Goal: Navigation & Orientation: Find specific page/section

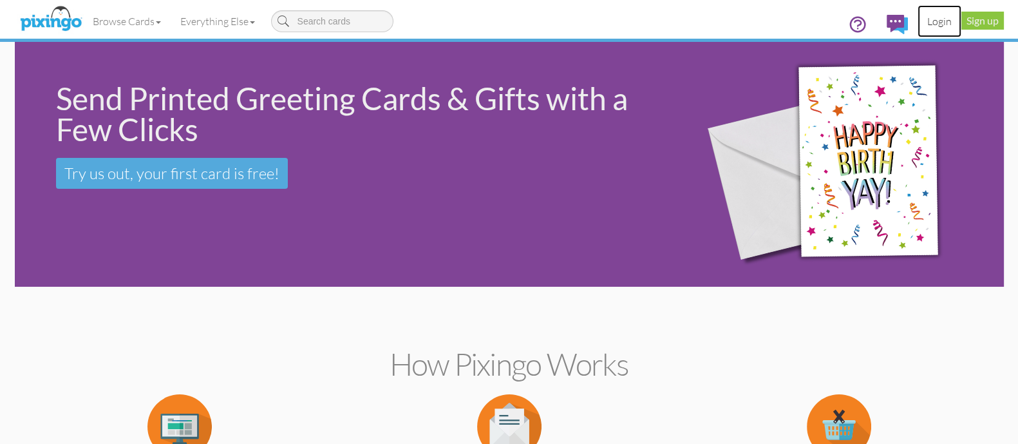
click at [931, 23] on link "Login" at bounding box center [940, 21] width 44 height 32
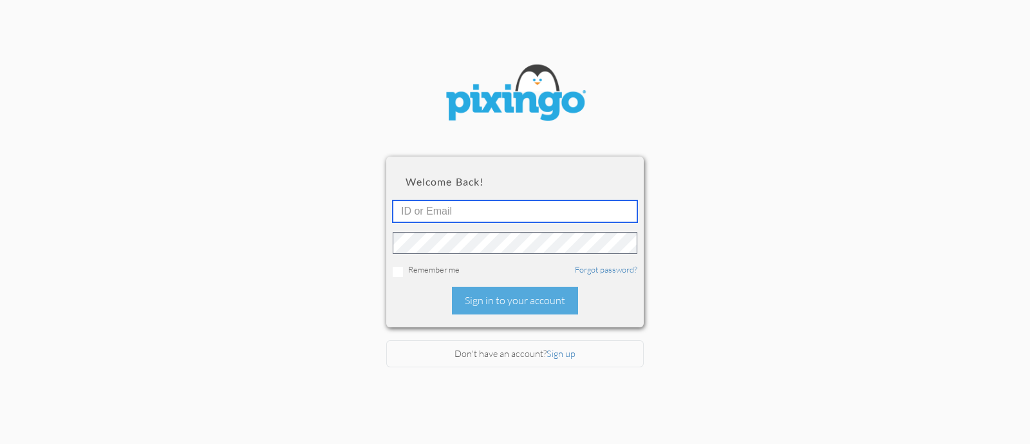
type input "[PERSON_NAME][EMAIL_ADDRESS][DOMAIN_NAME]"
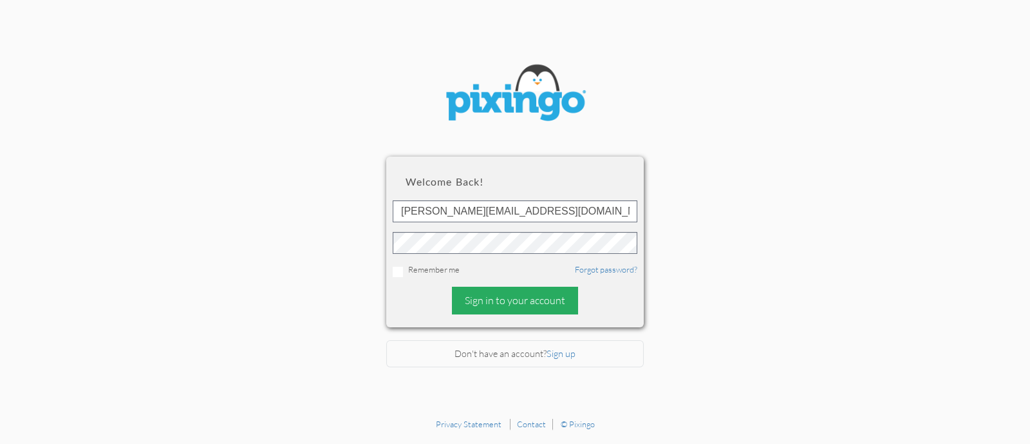
click at [510, 300] on div "Sign in to your account" at bounding box center [515, 301] width 126 height 28
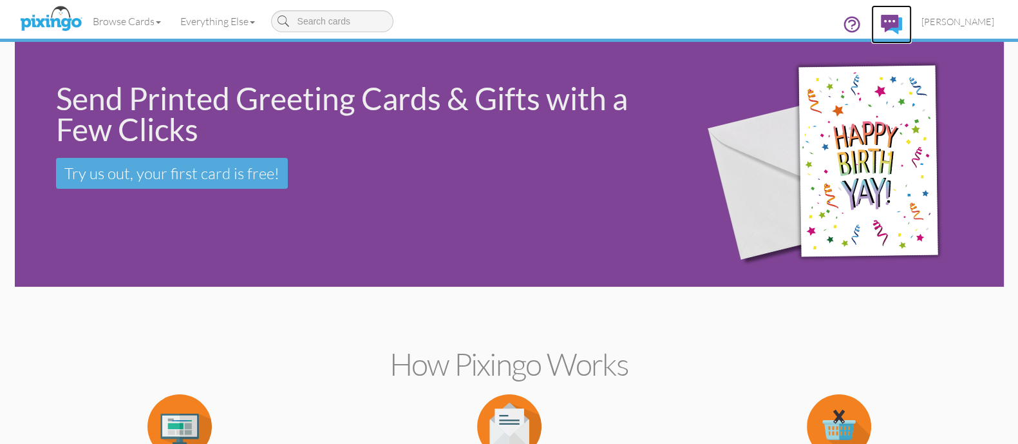
click at [902, 23] on img at bounding box center [891, 24] width 21 height 19
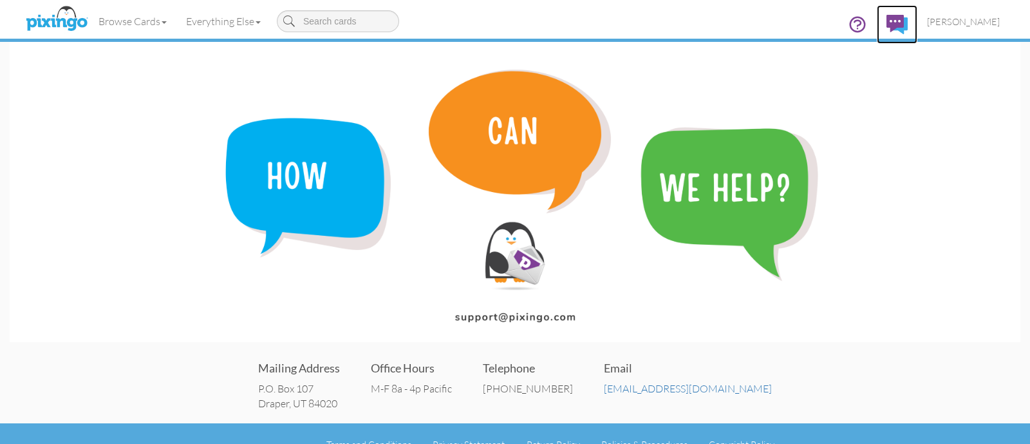
click at [908, 24] on img at bounding box center [897, 24] width 21 height 19
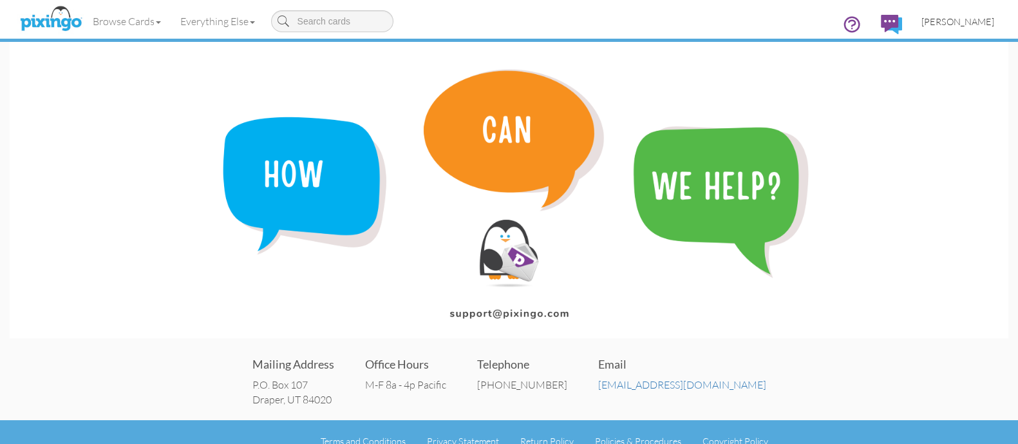
click at [954, 20] on span "[PERSON_NAME]" at bounding box center [958, 21] width 73 height 11
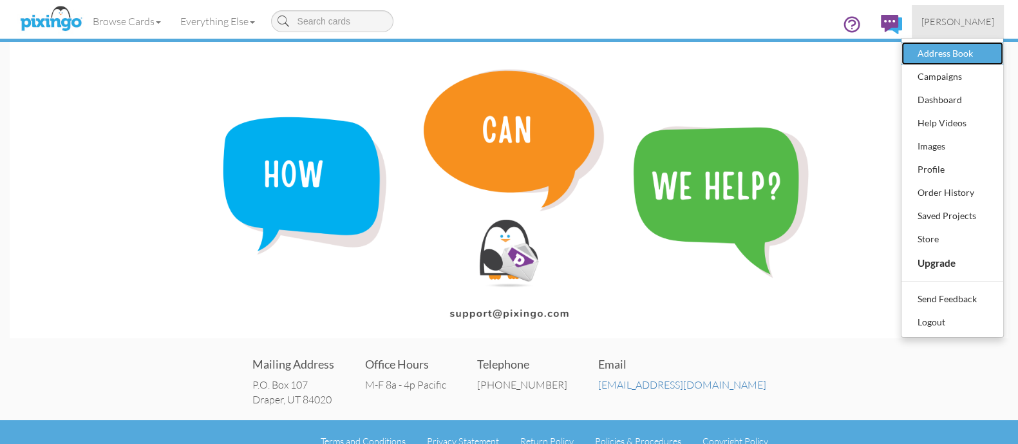
click at [947, 50] on div "Address Book" at bounding box center [953, 53] width 76 height 19
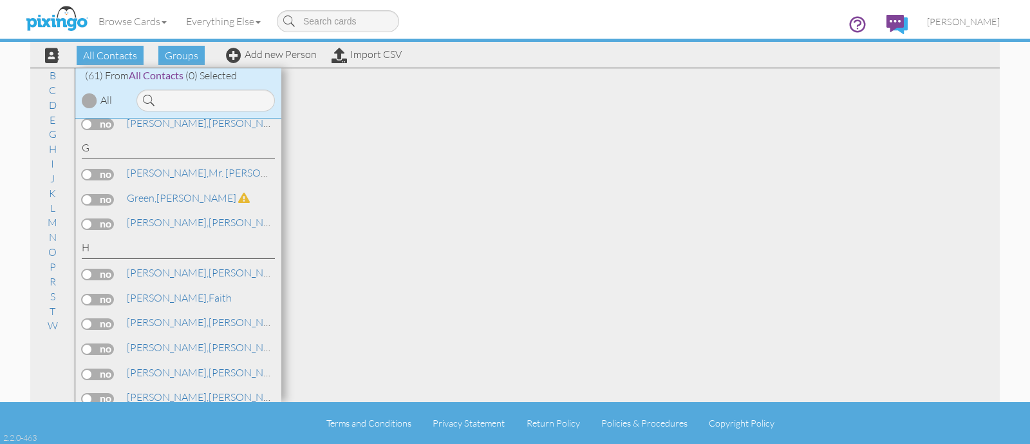
scroll to position [563, 0]
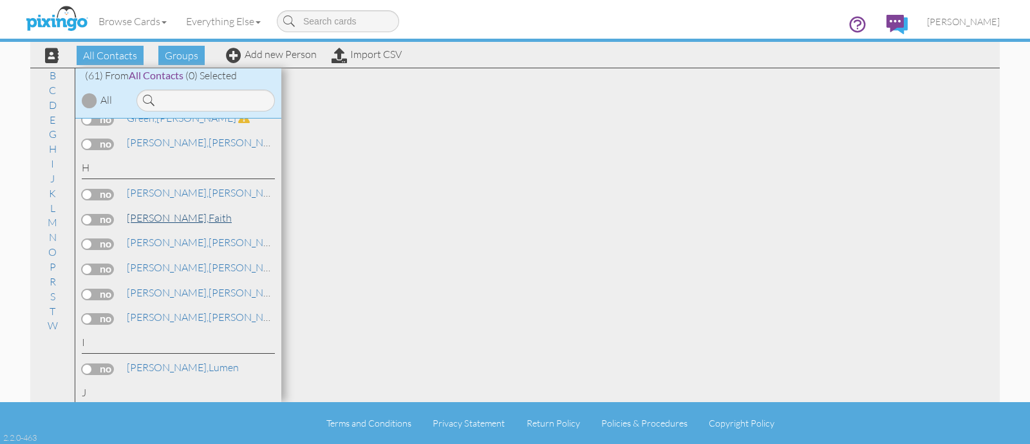
click at [166, 210] on link "[PERSON_NAME]" at bounding box center [180, 217] width 108 height 15
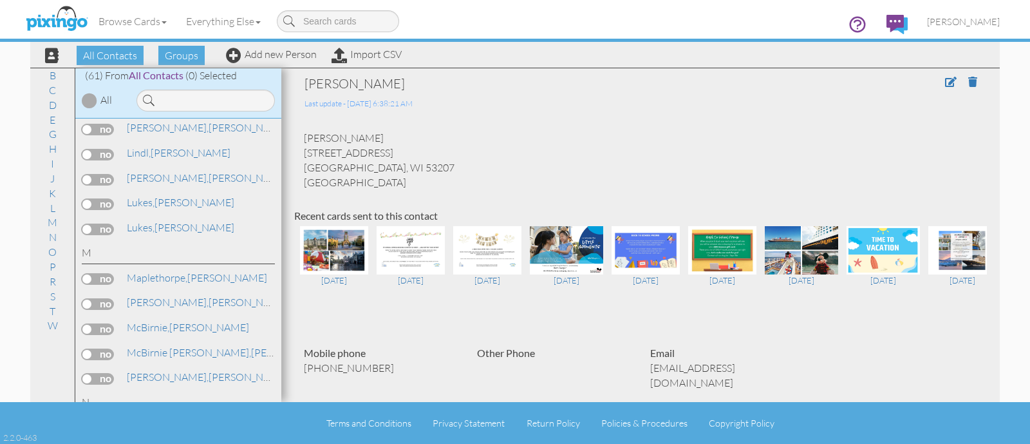
scroll to position [1207, 0]
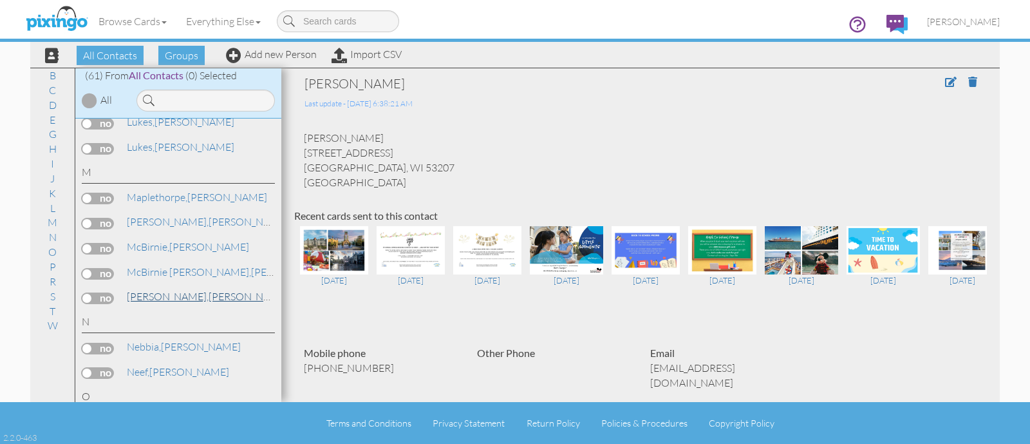
click at [169, 289] on link "[PERSON_NAME] [PERSON_NAME]" at bounding box center [249, 296] width 246 height 15
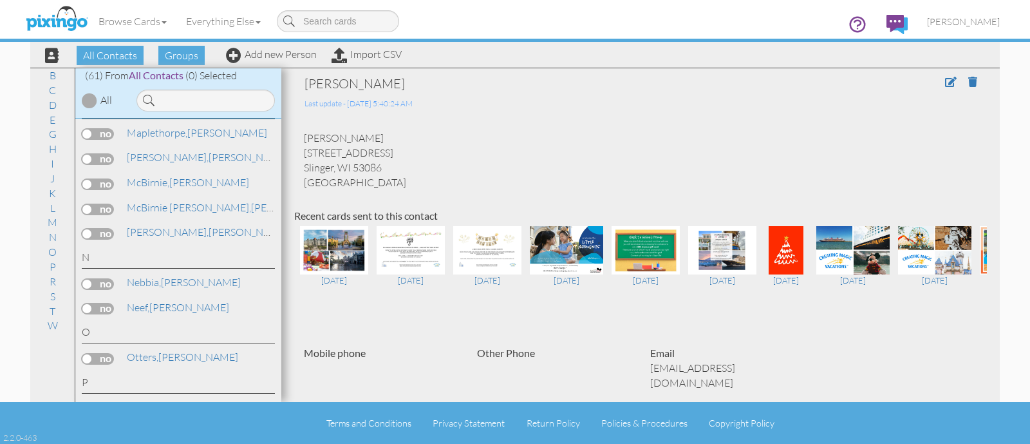
scroll to position [1369, 0]
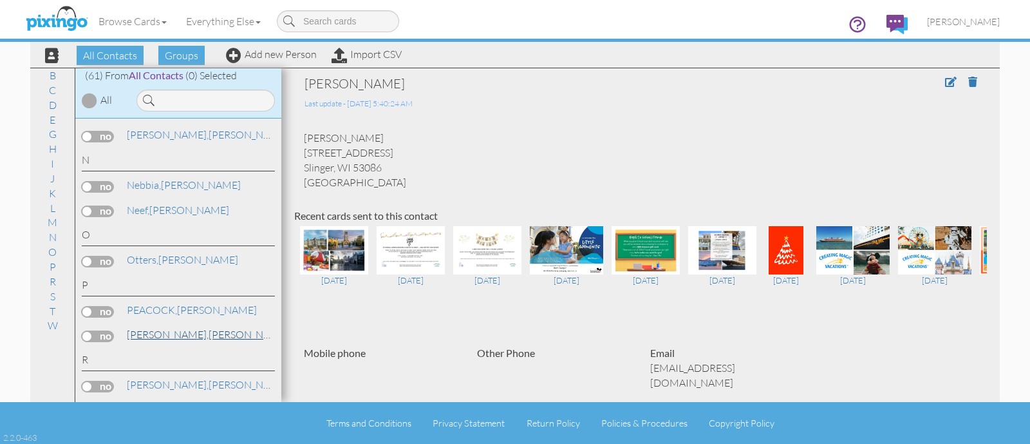
click at [172, 327] on link "[PERSON_NAME]" at bounding box center [208, 334] width 164 height 15
